Goal: Task Accomplishment & Management: Manage account settings

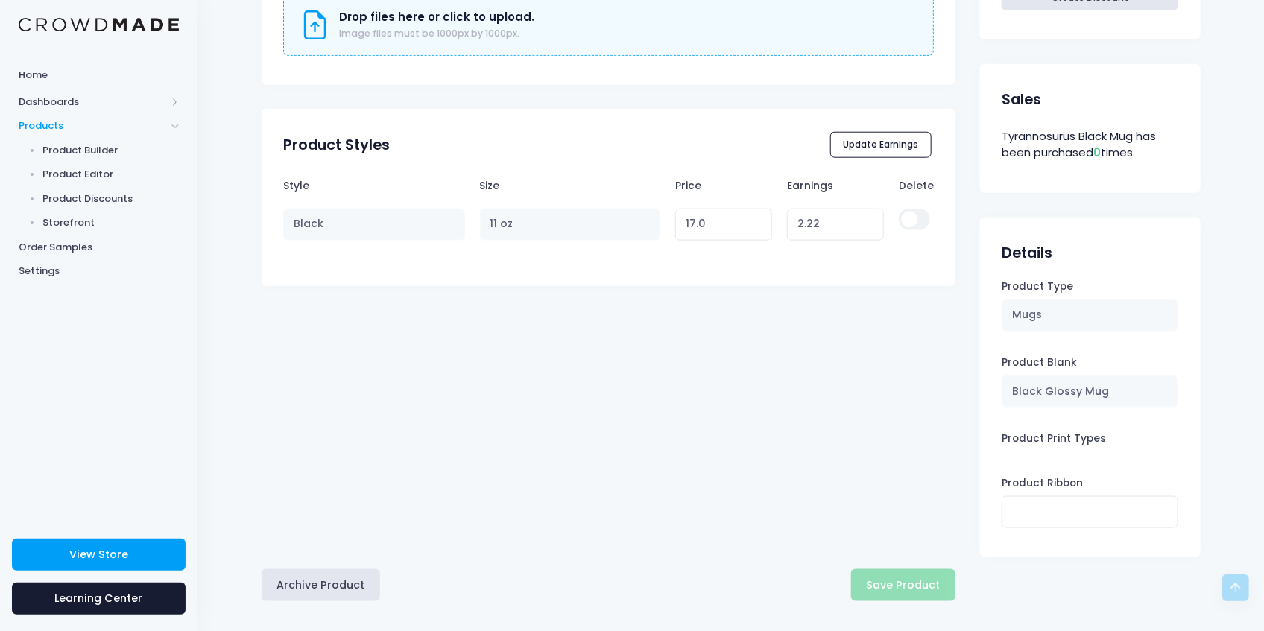
scroll to position [712, 0]
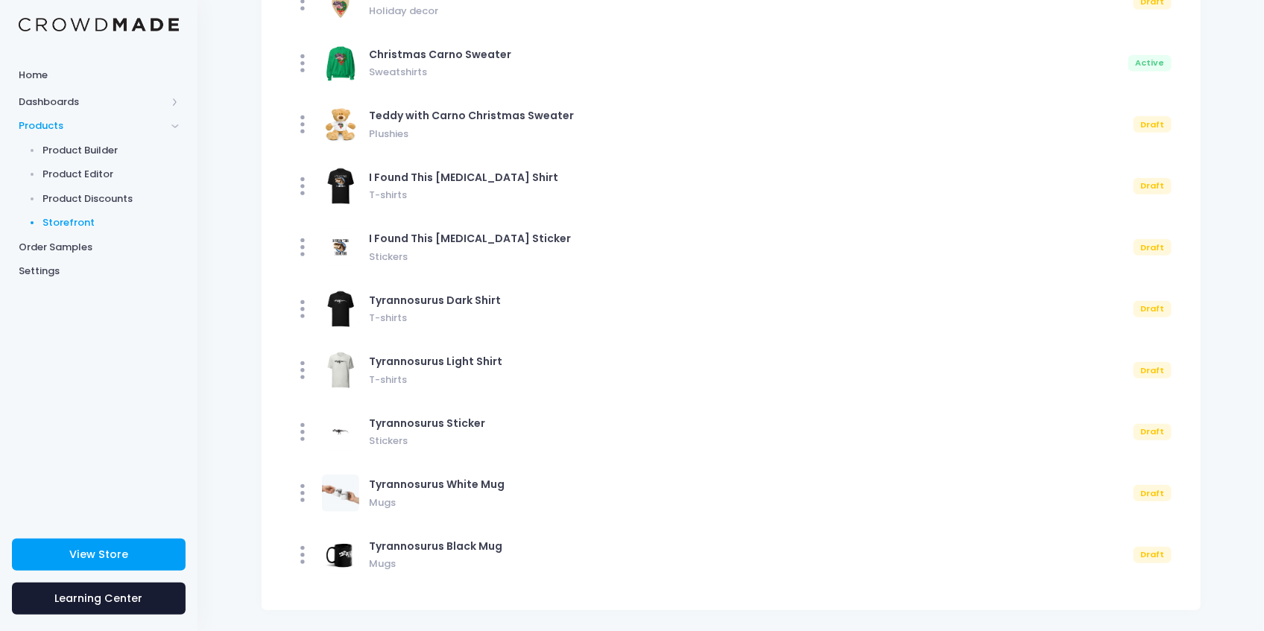
scroll to position [381, 0]
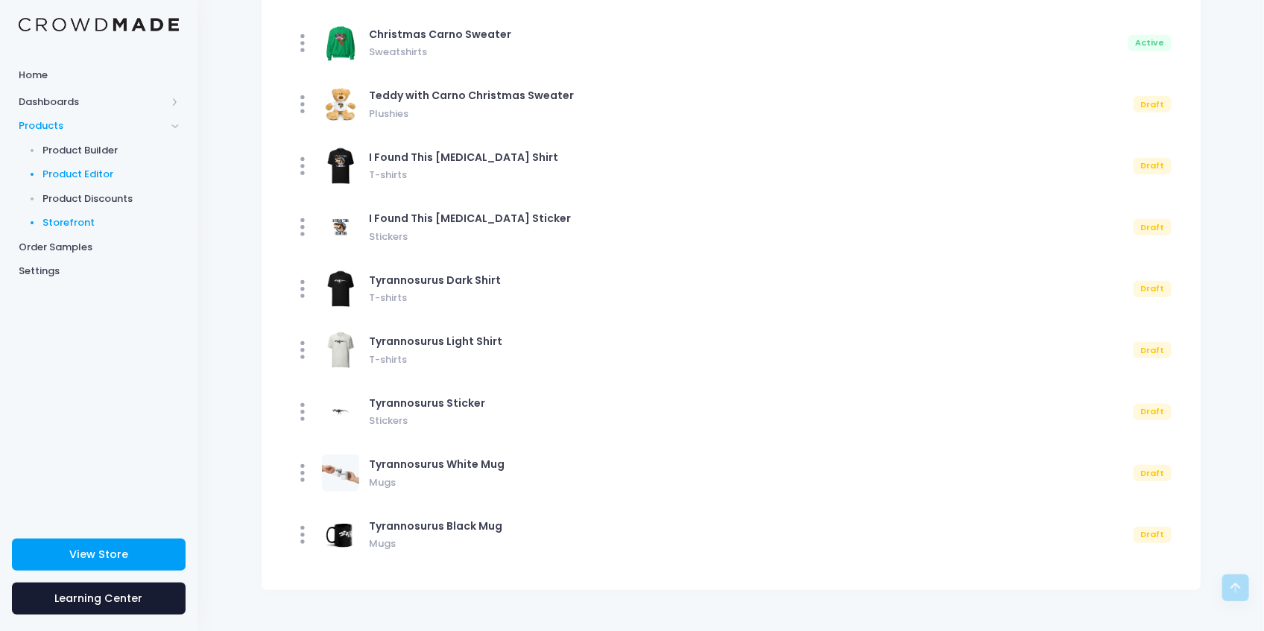
click at [83, 175] on span "Product Editor" at bounding box center [111, 174] width 136 height 15
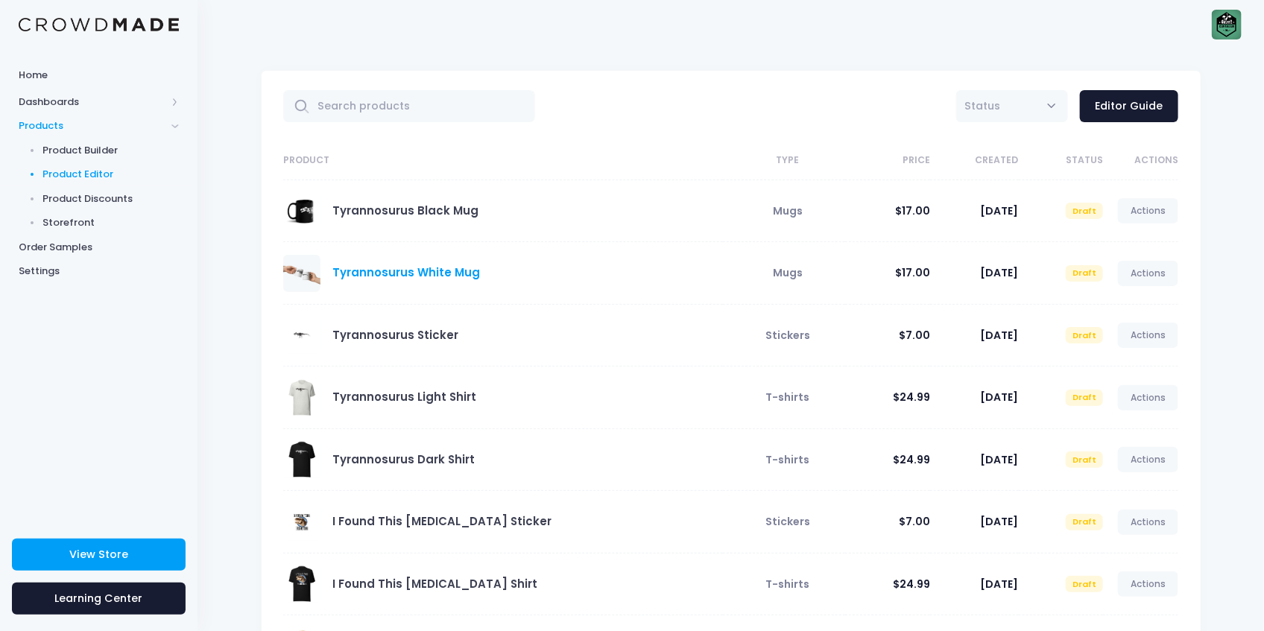
click at [351, 267] on link "Tyrannosurus White Mug" at bounding box center [406, 273] width 148 height 16
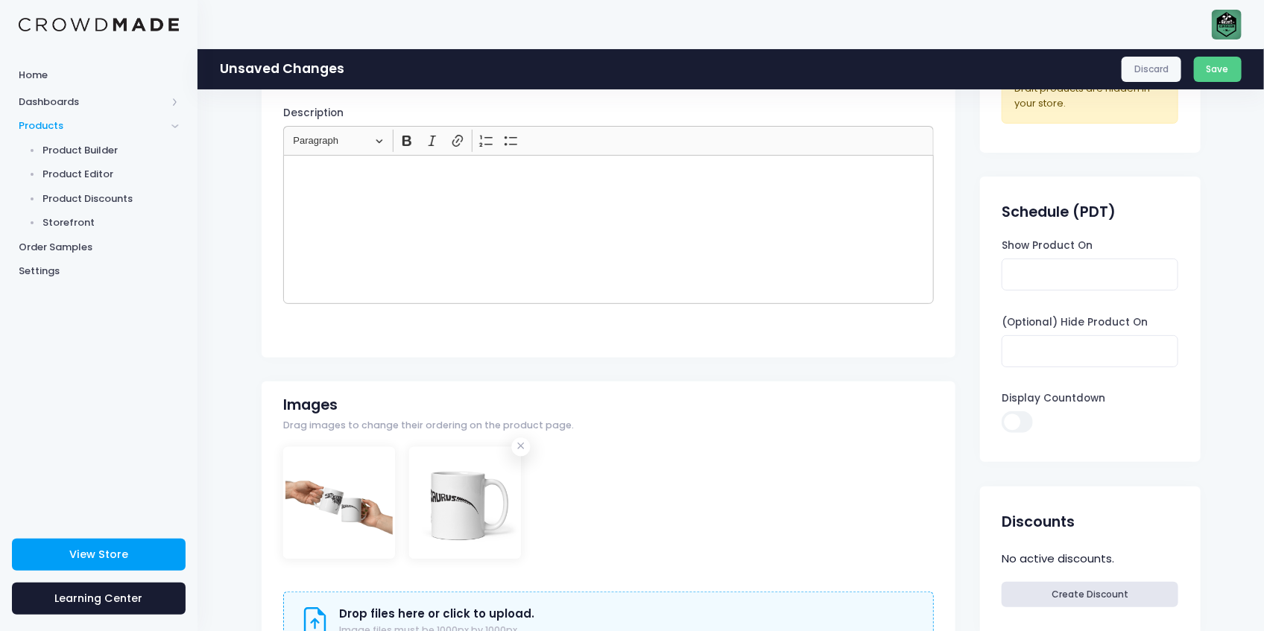
scroll to position [397, 0]
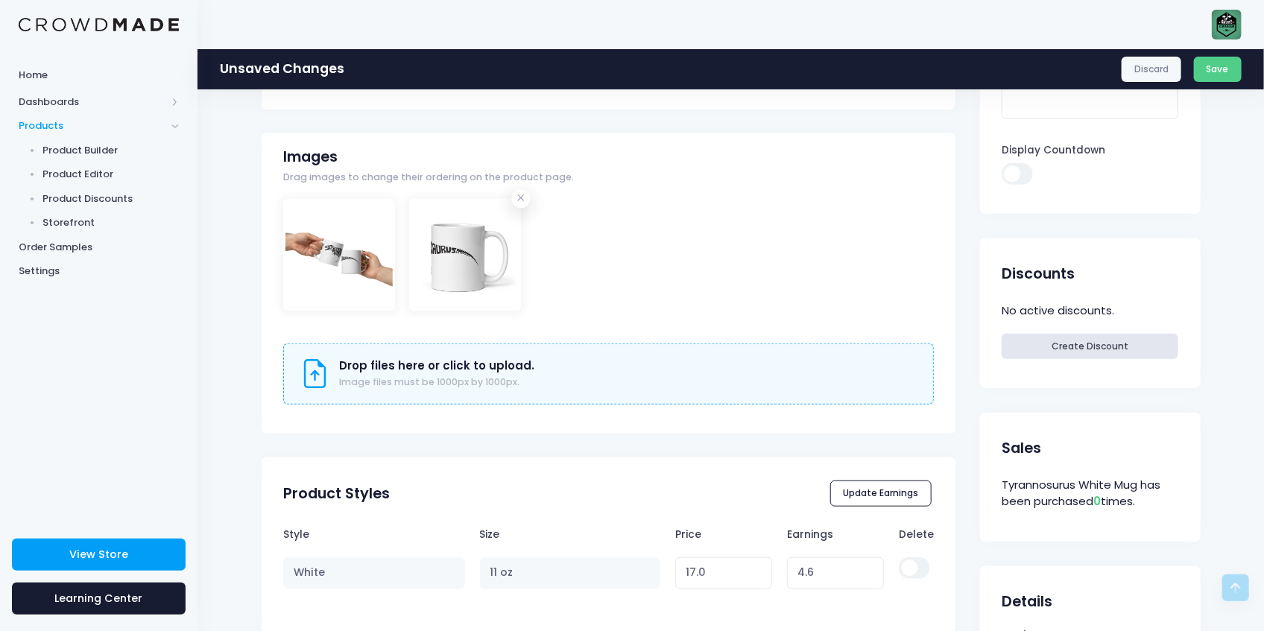
drag, startPoint x: 373, startPoint y: 250, endPoint x: 678, endPoint y: 239, distance: 305.7
click at [678, 239] on div at bounding box center [608, 269] width 650 height 140
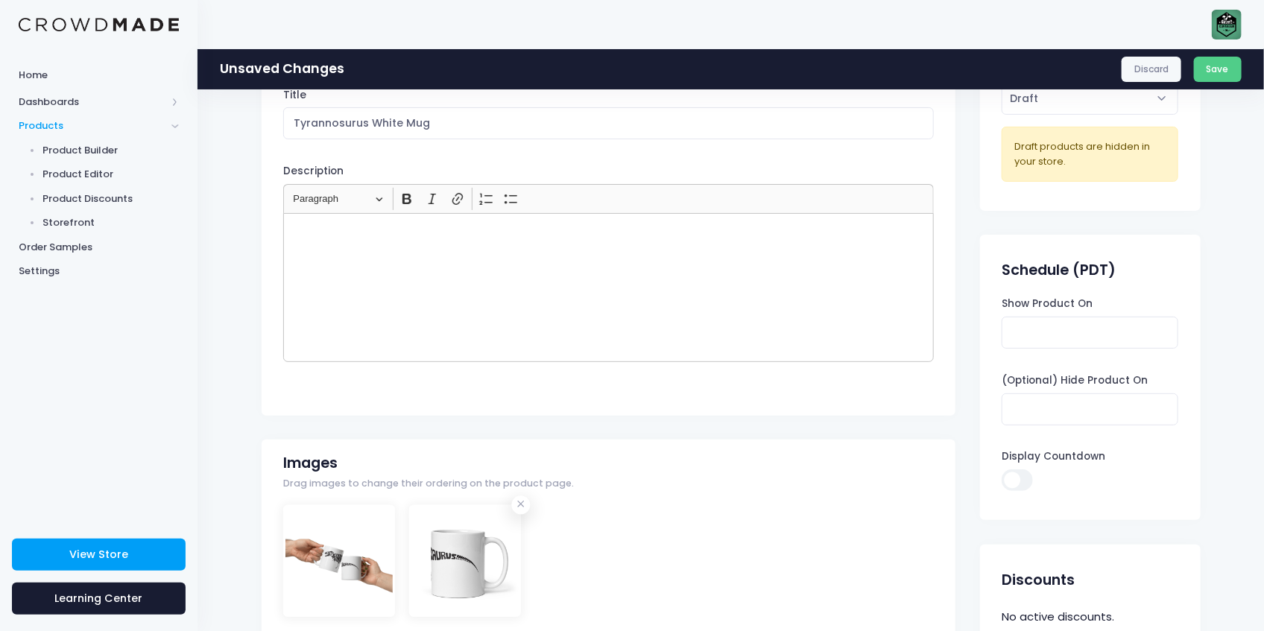
scroll to position [0, 0]
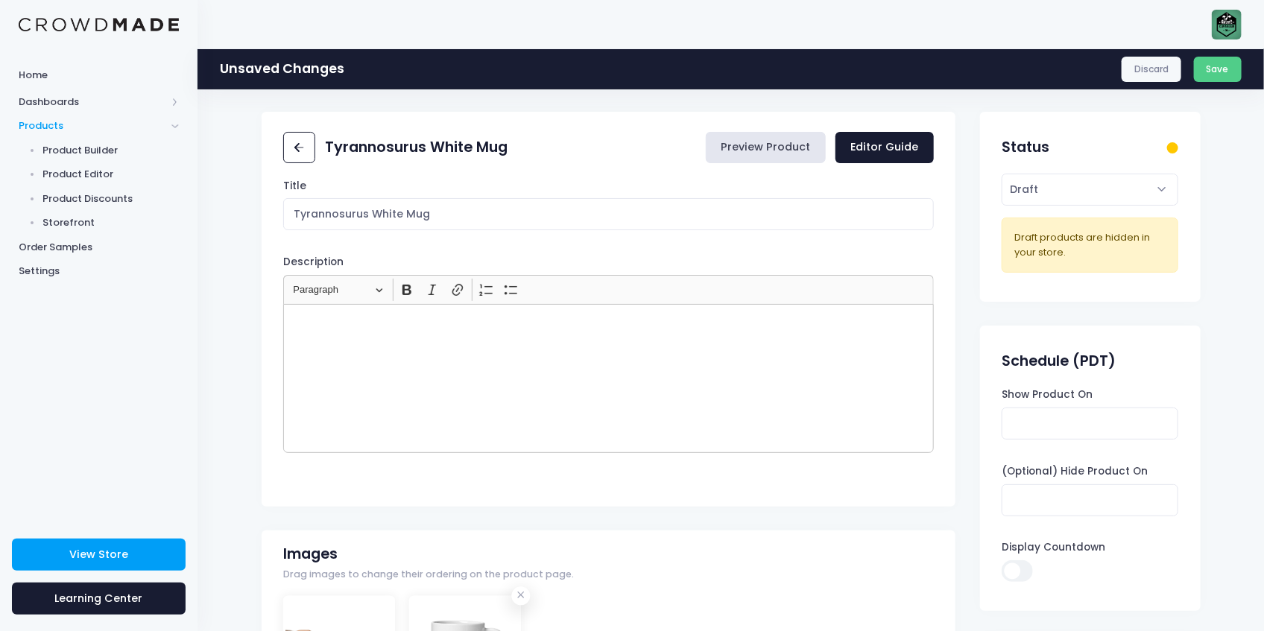
click at [787, 143] on link "Preview Product" at bounding box center [766, 148] width 120 height 32
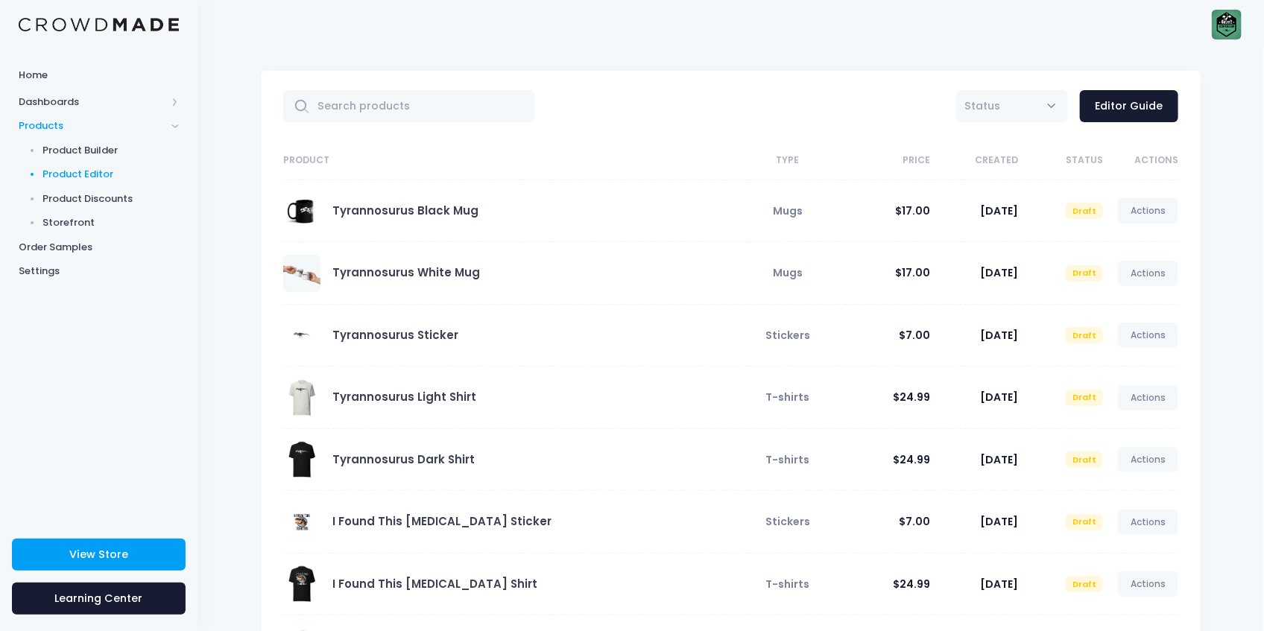
click at [310, 463] on span at bounding box center [301, 459] width 37 height 37
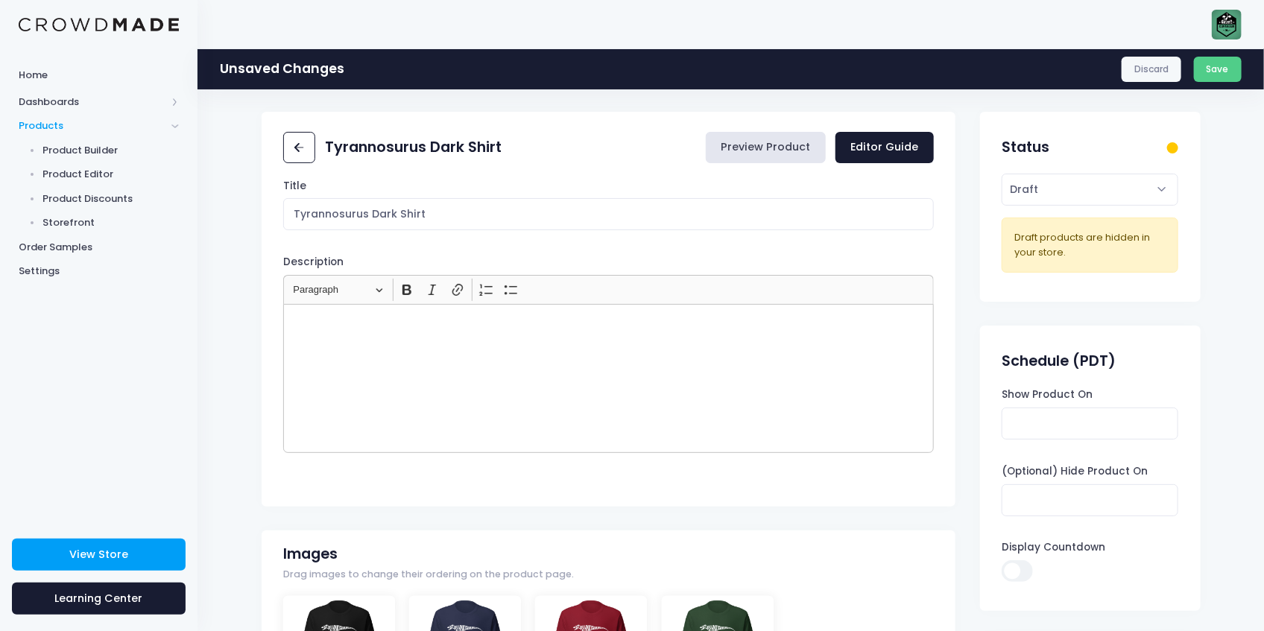
click at [739, 150] on link "Preview Product" at bounding box center [766, 148] width 120 height 32
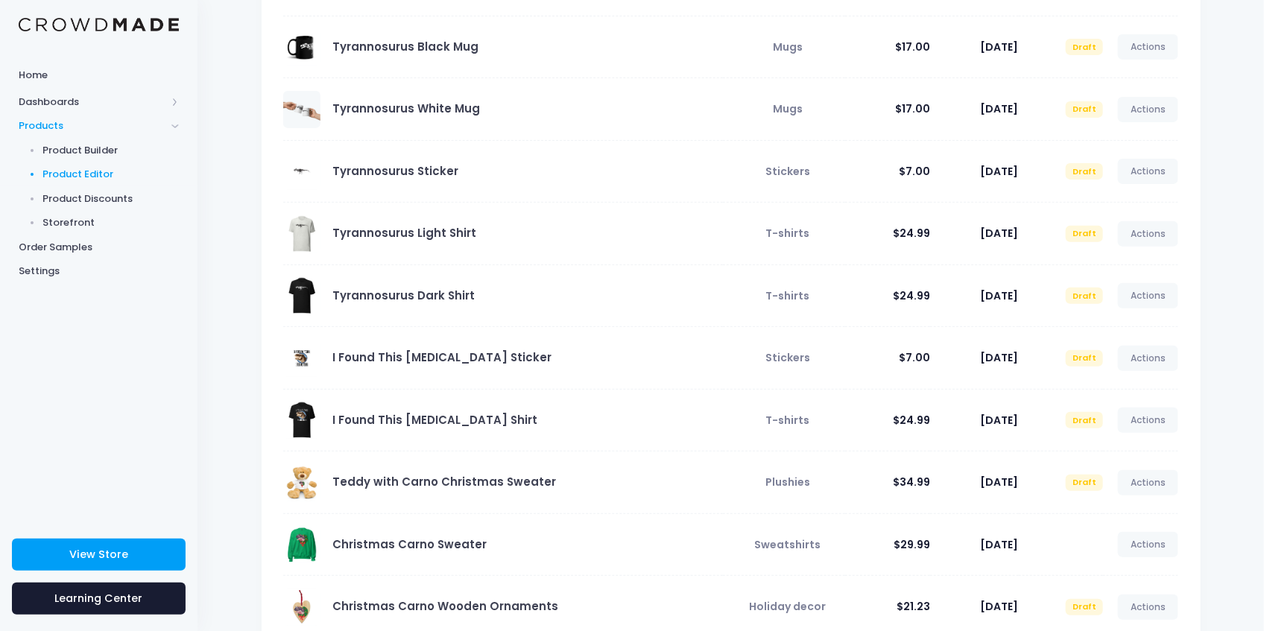
scroll to position [99, 0]
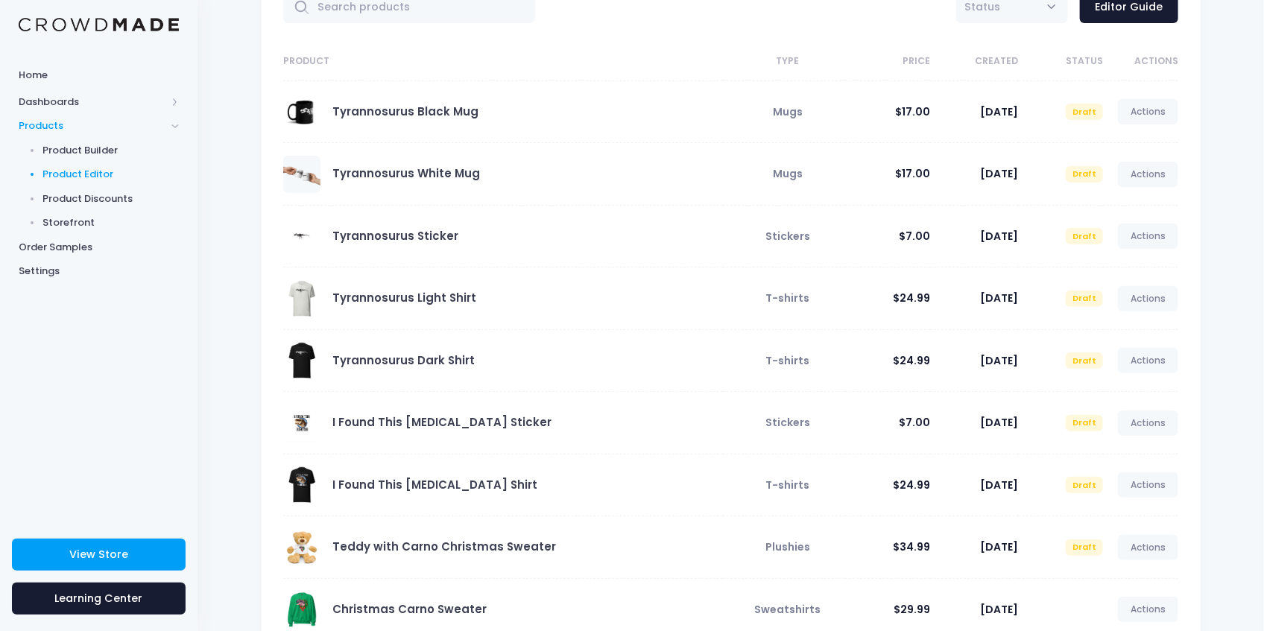
click at [302, 291] on span at bounding box center [301, 298] width 37 height 37
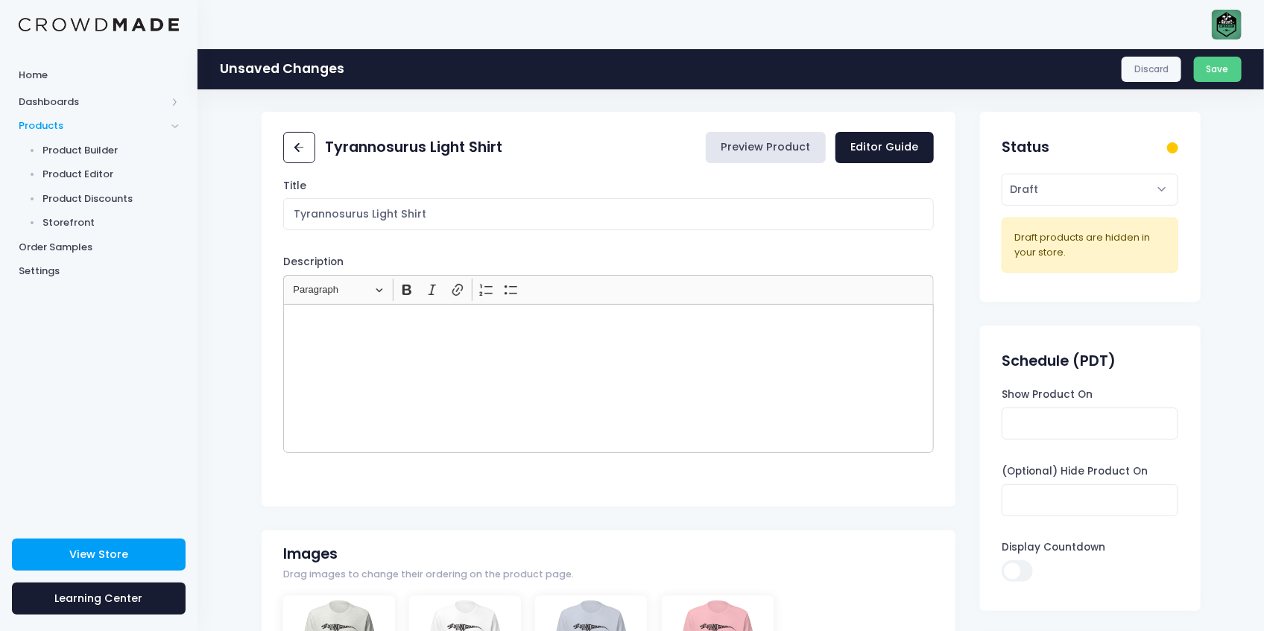
click at [754, 148] on link "Preview Product" at bounding box center [766, 148] width 120 height 32
click at [297, 153] on icon at bounding box center [299, 147] width 17 height 17
click at [668, 30] on div "Nature's Compendium naturescompendiumbusiness@gmail.com Nature's Compendium Set…" at bounding box center [730, 24] width 1021 height 48
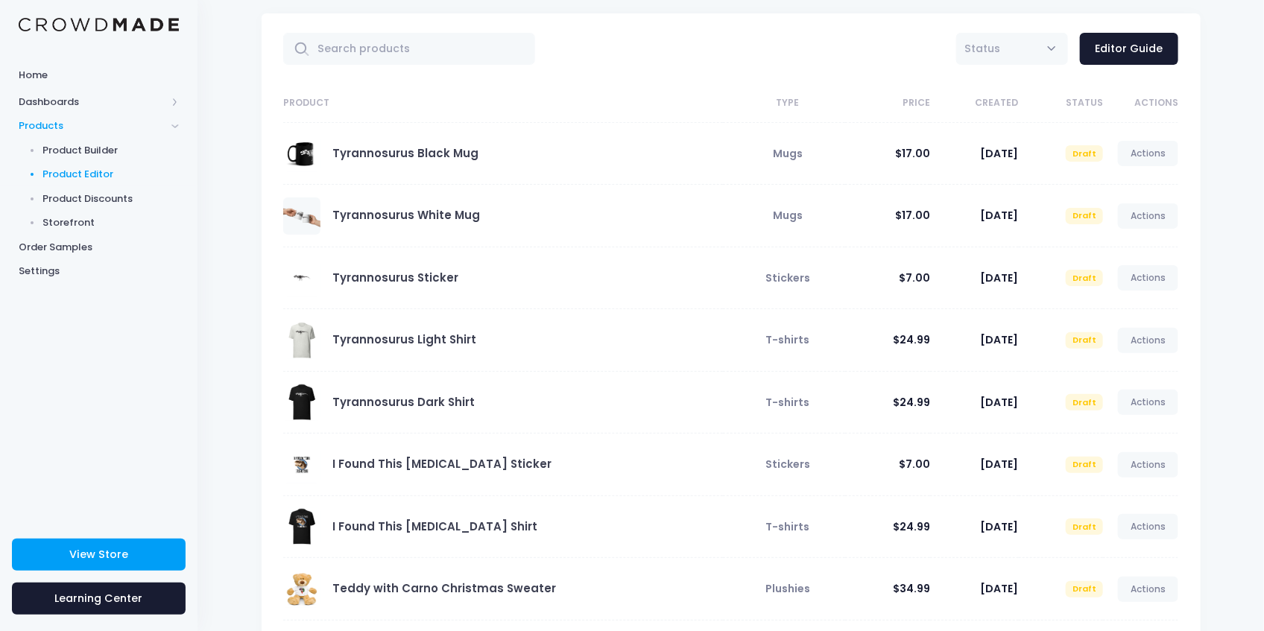
scroll to position [57, 0]
click at [311, 223] on span at bounding box center [301, 216] width 37 height 37
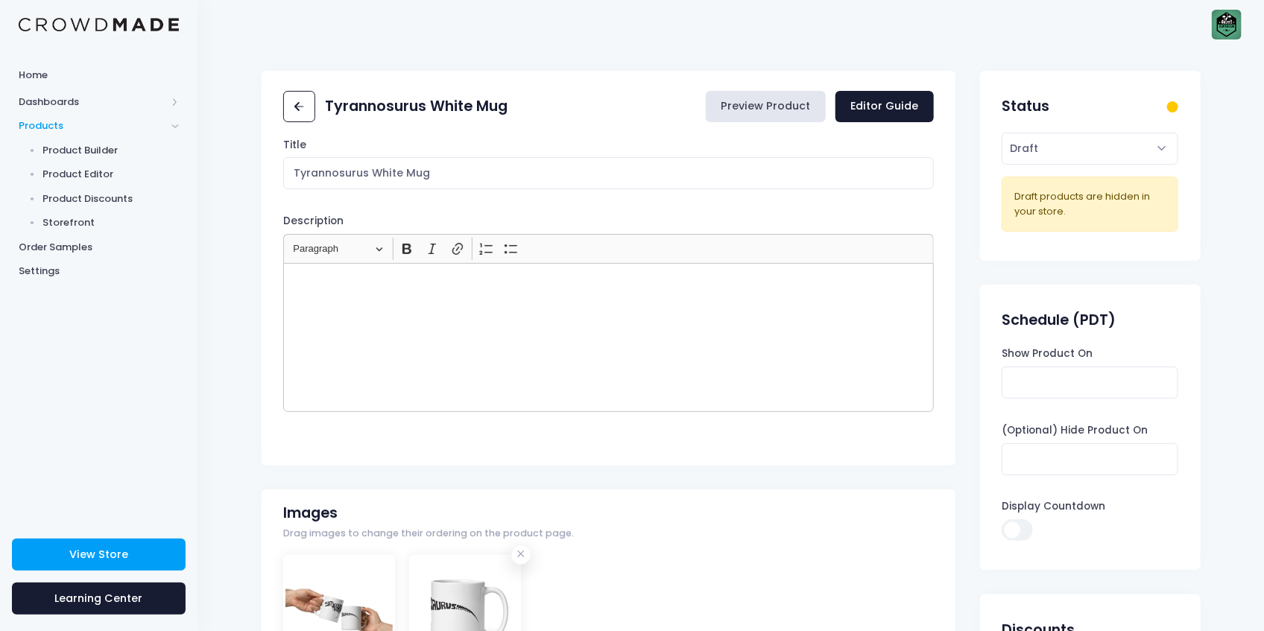
click at [788, 113] on link "Preview Product" at bounding box center [766, 107] width 120 height 32
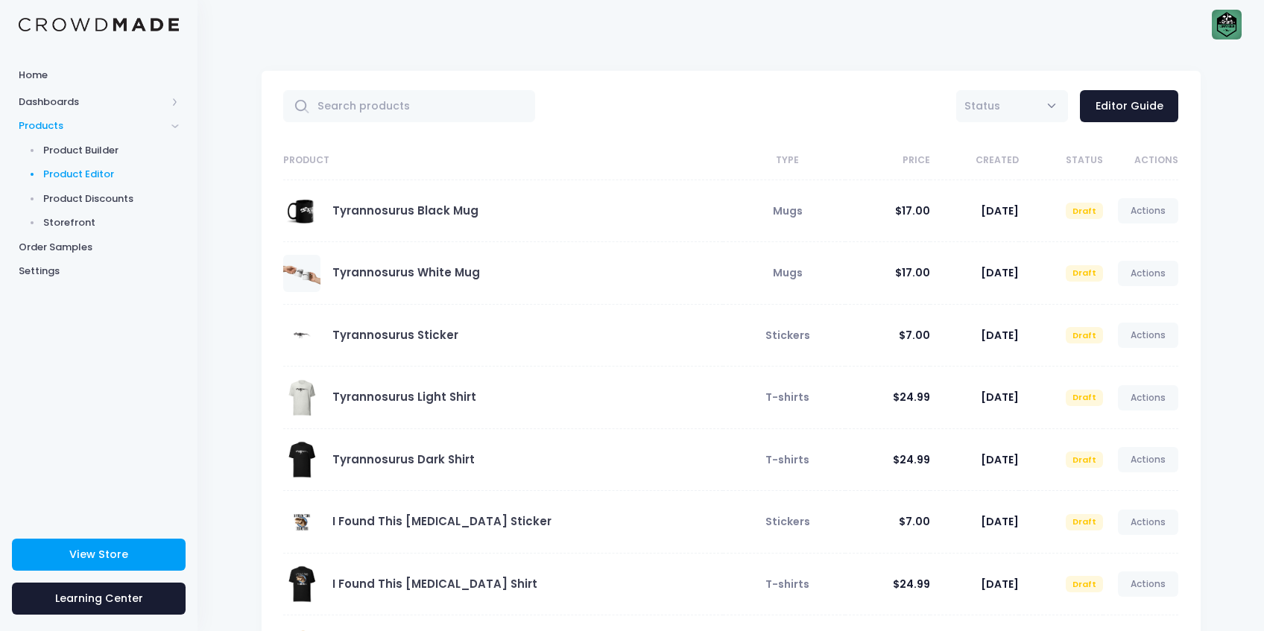
scroll to position [57, 0]
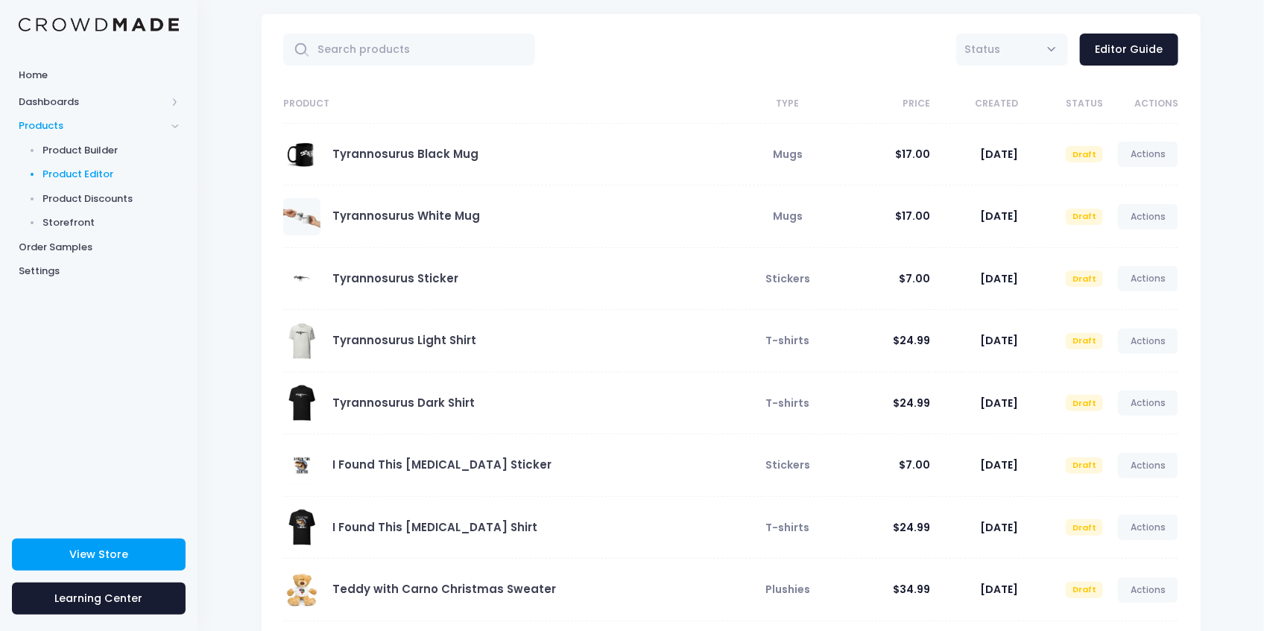
click at [302, 285] on span at bounding box center [301, 278] width 37 height 37
click at [415, 276] on link "Tyrannosurus Sticker" at bounding box center [395, 278] width 126 height 16
click at [301, 280] on span at bounding box center [301, 278] width 37 height 37
click at [102, 565] on link "View Store" at bounding box center [99, 555] width 174 height 32
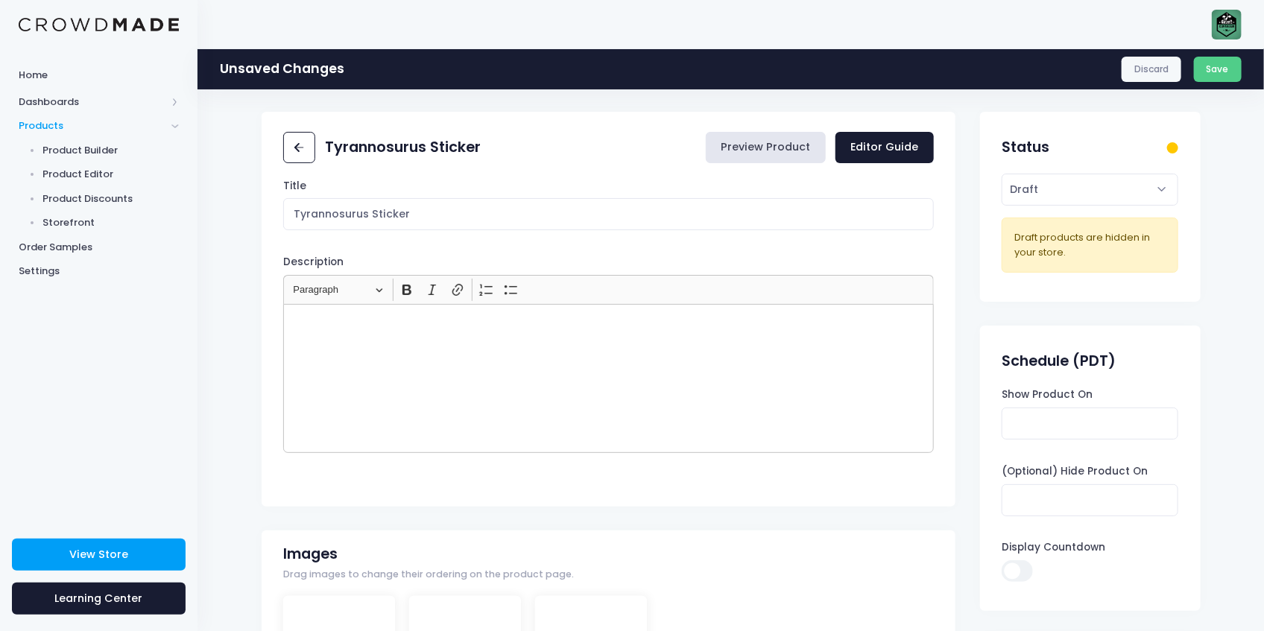
click at [776, 148] on link "Preview Product" at bounding box center [766, 148] width 120 height 32
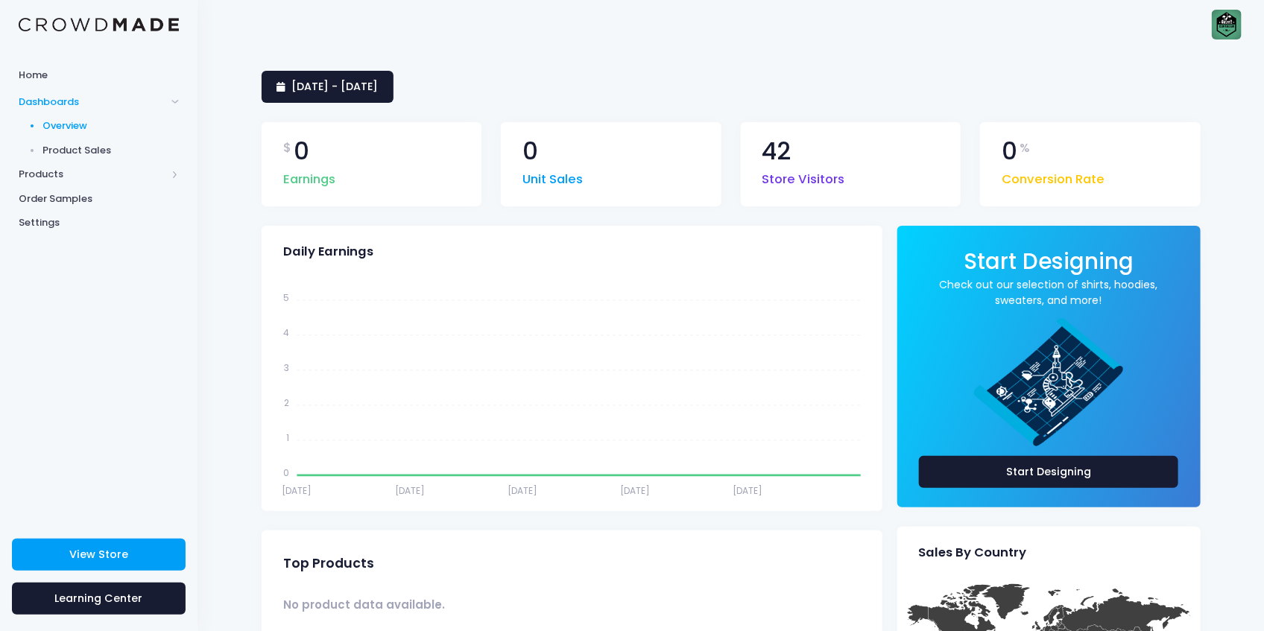
click at [89, 151] on span "Product Sales" at bounding box center [111, 150] width 136 height 15
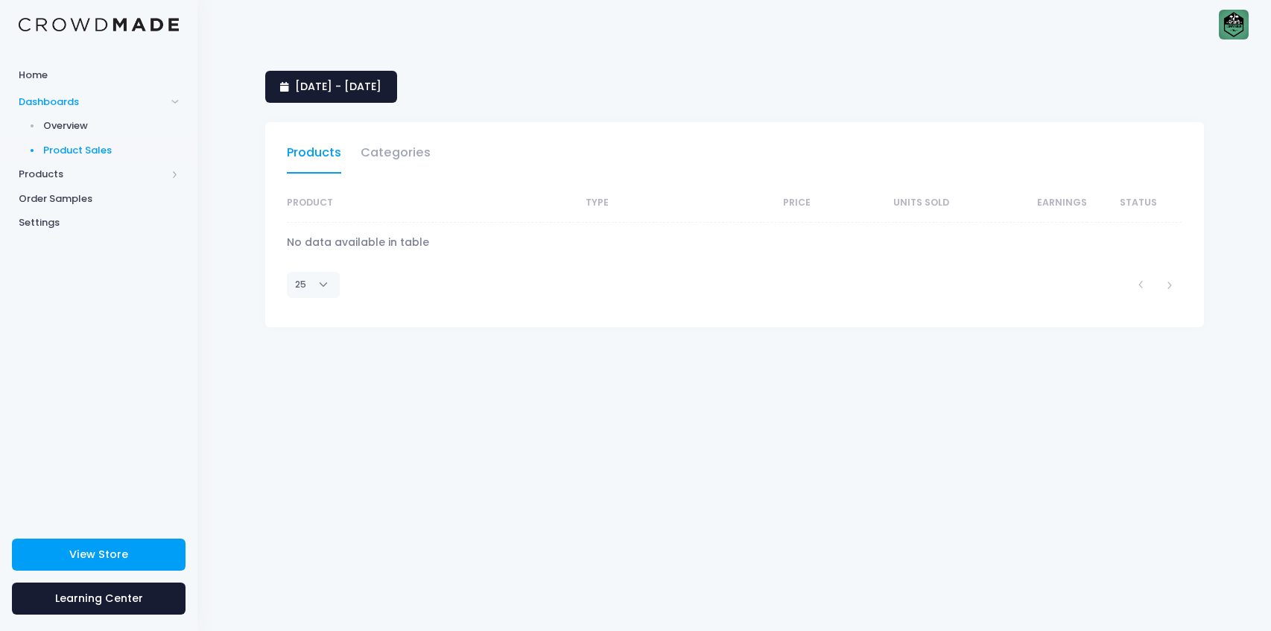
select select "25"
click at [80, 175] on span "Products" at bounding box center [93, 174] width 148 height 15
click at [100, 172] on span "Product Editor" at bounding box center [111, 174] width 136 height 15
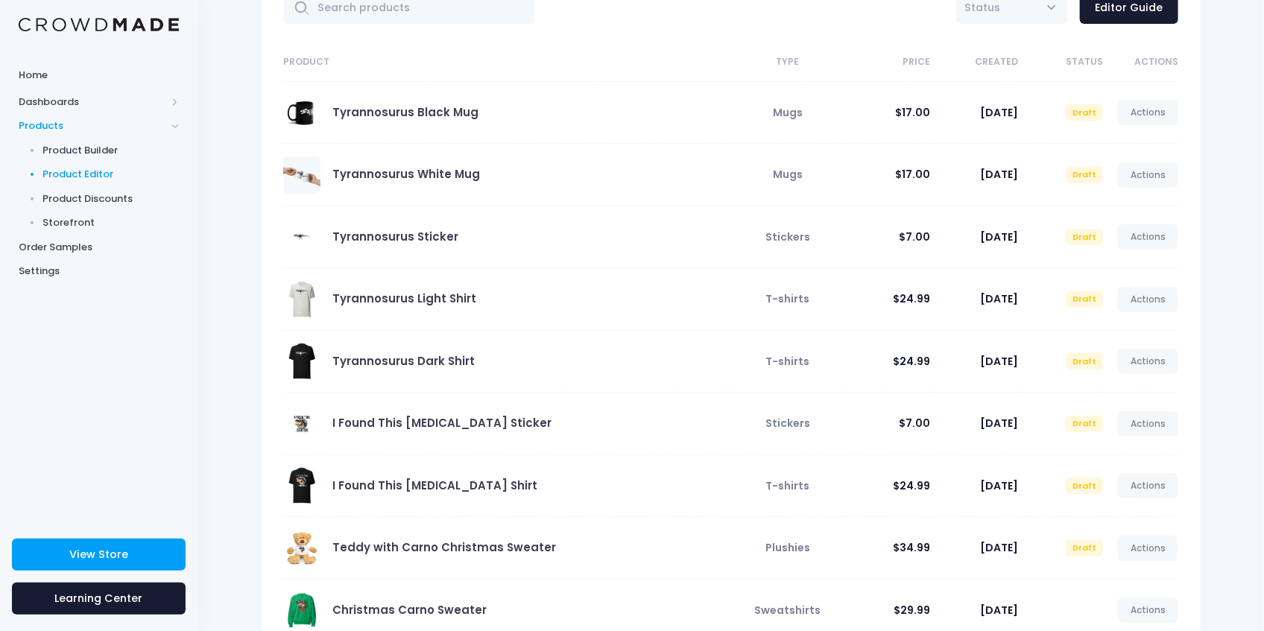
scroll to position [99, 0]
click at [306, 478] on span at bounding box center [301, 484] width 37 height 37
click at [343, 481] on link "I Found This [MEDICAL_DATA] Shirt" at bounding box center [434, 485] width 205 height 16
